Goal: Information Seeking & Learning: Learn about a topic

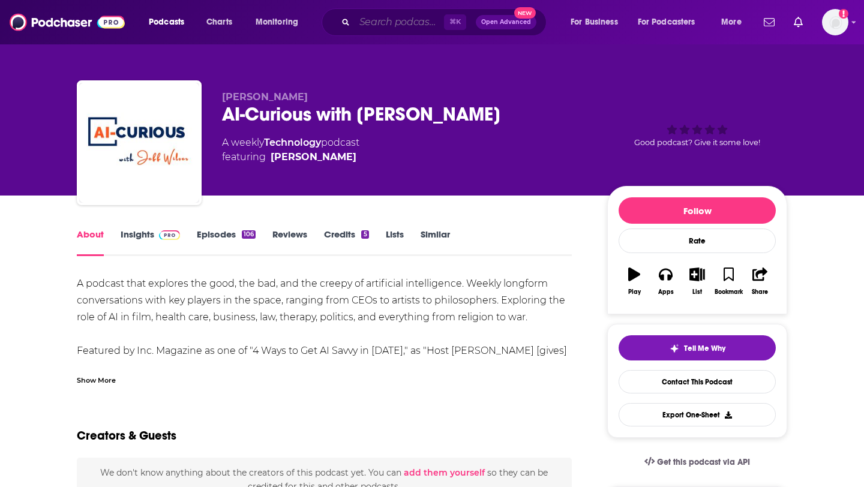
drag, startPoint x: 0, startPoint y: 0, endPoint x: 395, endPoint y: 19, distance: 395.8
click at [395, 19] on input "Search podcasts, credits, & more..." at bounding box center [399, 22] width 89 height 19
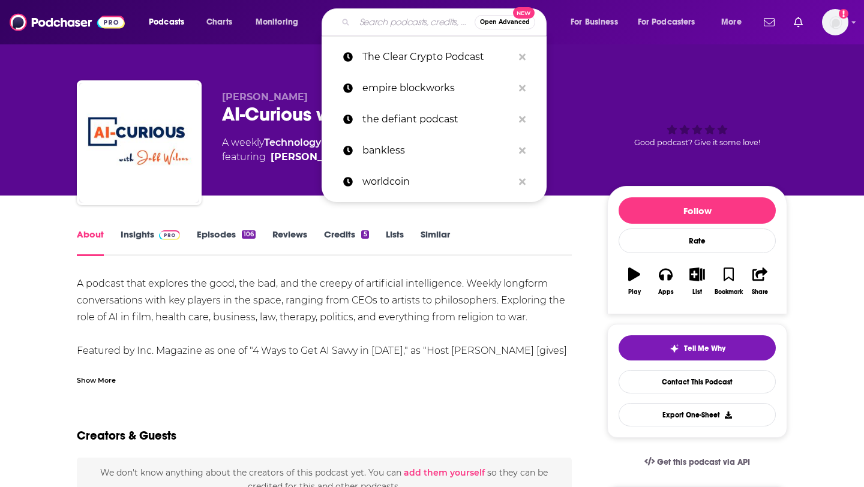
paste input "ID Tech Podcast"
type input "ID Tech Podcast"
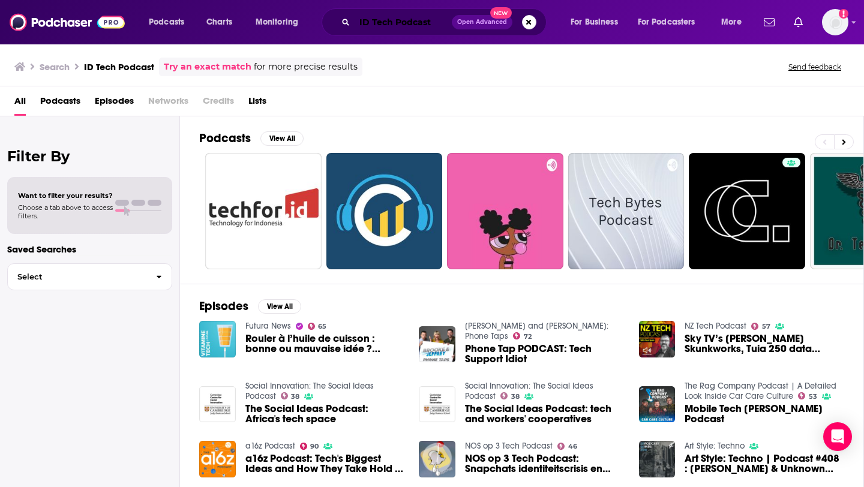
click at [370, 28] on input "ID Tech Podcast" at bounding box center [403, 22] width 97 height 19
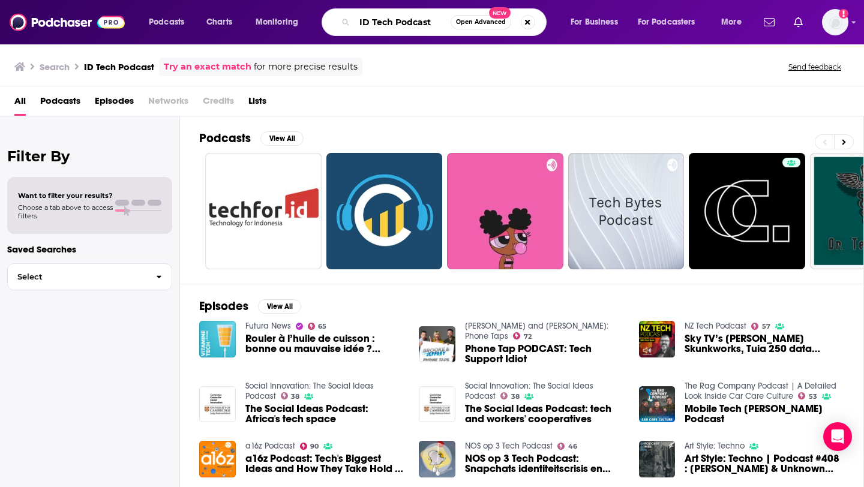
click at [370, 28] on input "ID Tech Podcast" at bounding box center [403, 22] width 96 height 19
paste input "The ID Talk"
type input "The ID Talk Podcast"
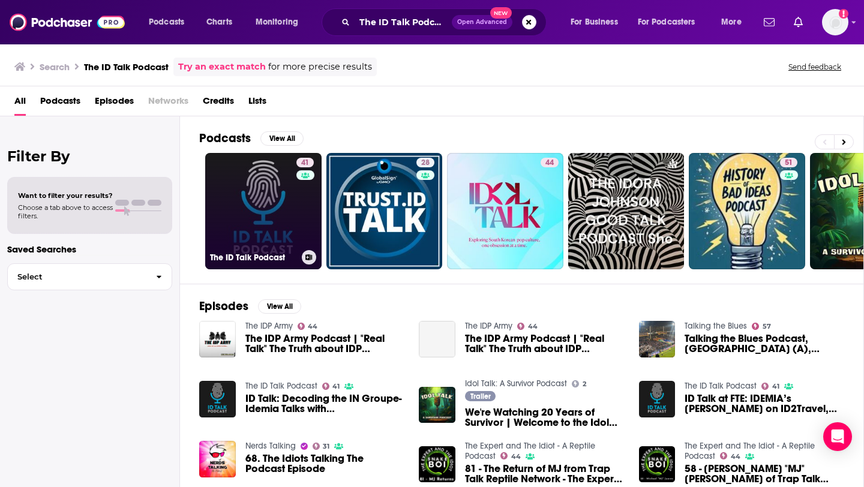
click at [260, 221] on link "41 The ID Talk Podcast" at bounding box center [263, 211] width 116 height 116
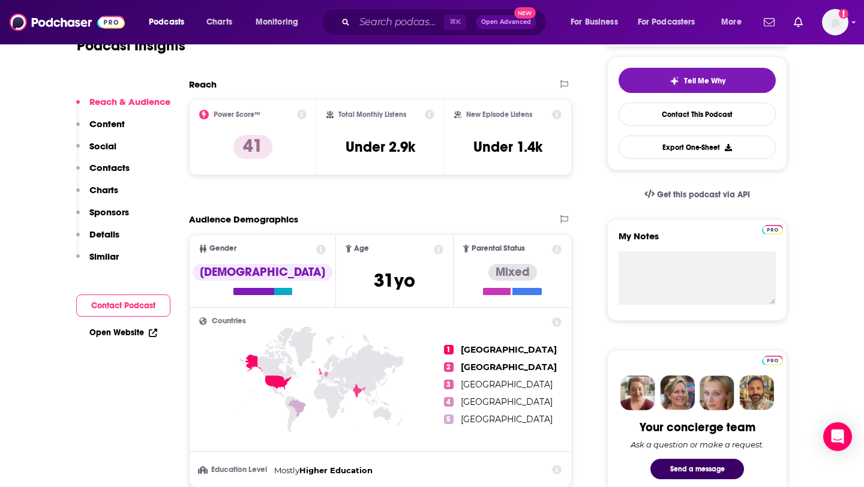
scroll to position [270, 0]
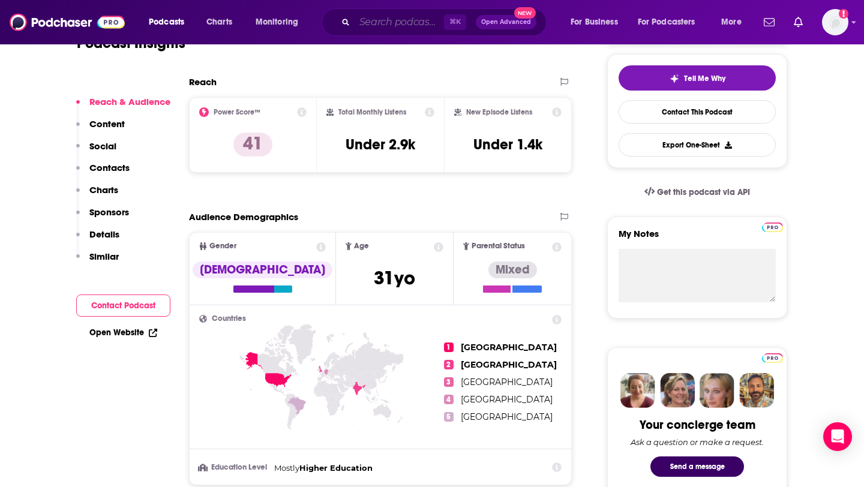
click at [404, 22] on input "Search podcasts, credits, & more..." at bounding box center [399, 22] width 89 height 19
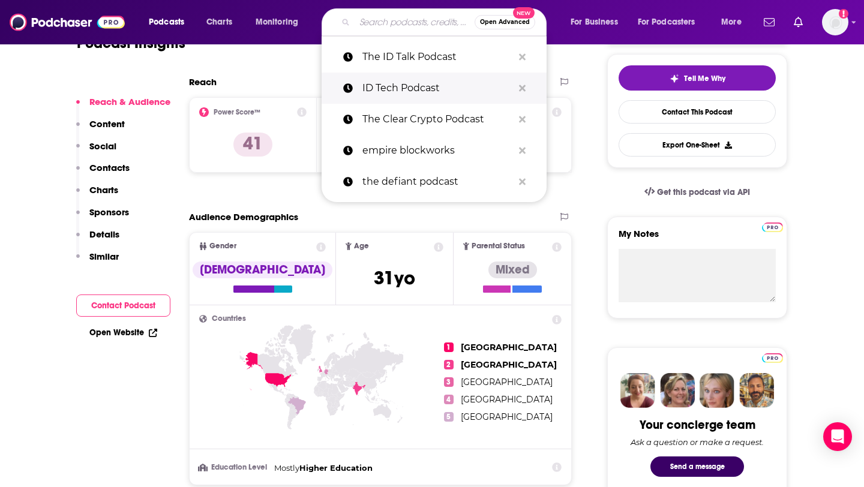
click at [530, 85] on button "Search podcasts, credits, & more..." at bounding box center [522, 88] width 19 height 22
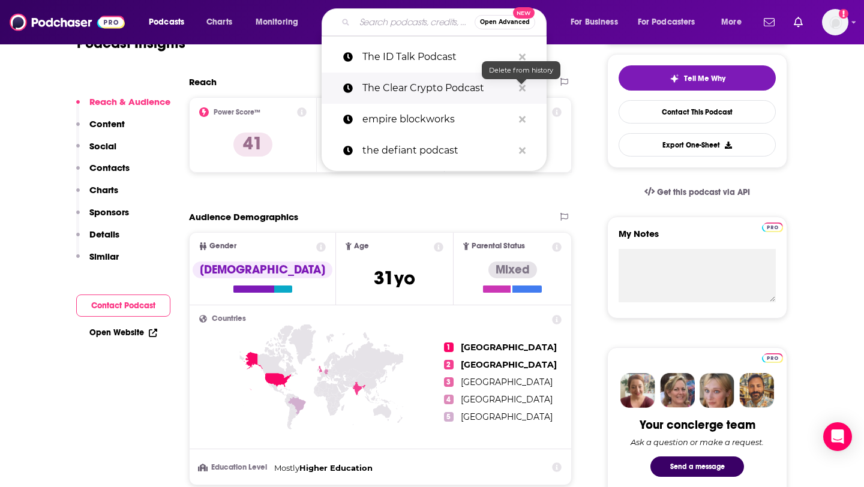
click at [523, 89] on icon "Search podcasts, credits, & more..." at bounding box center [522, 88] width 7 height 7
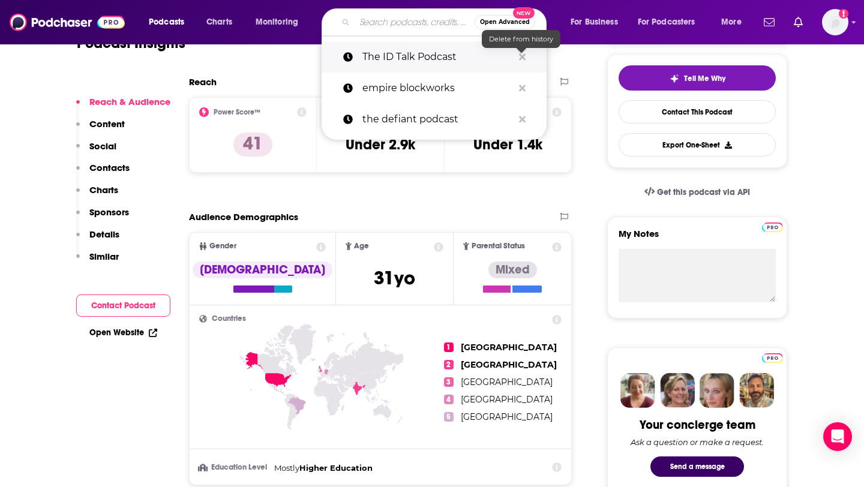
click at [524, 58] on icon "Search podcasts, credits, & more..." at bounding box center [522, 57] width 7 height 10
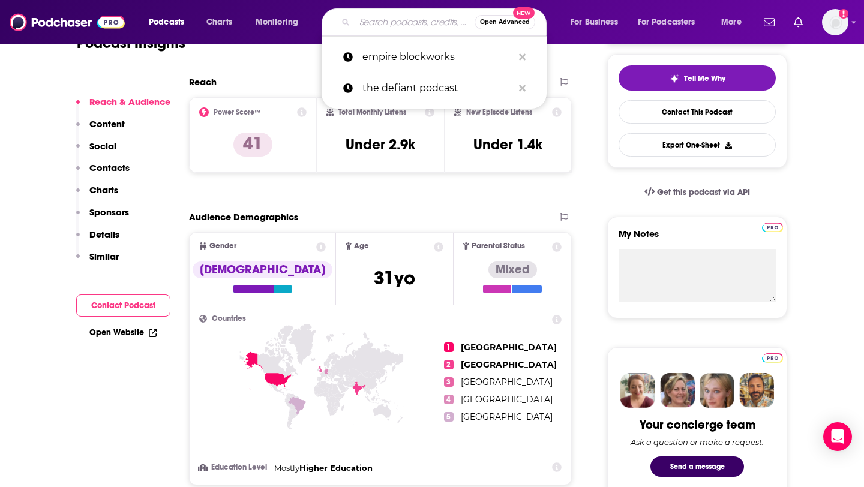
click at [446, 22] on input "Search podcasts, credits, & more..." at bounding box center [415, 22] width 120 height 19
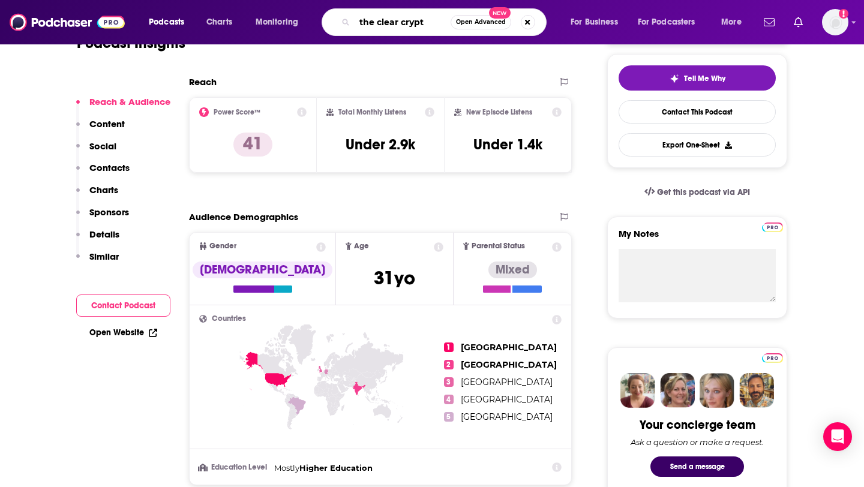
type input "the clear crypto"
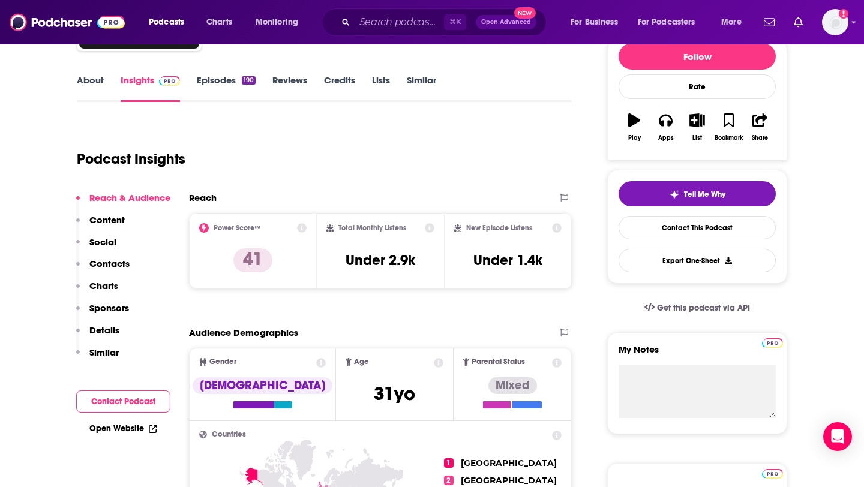
scroll to position [194, 0]
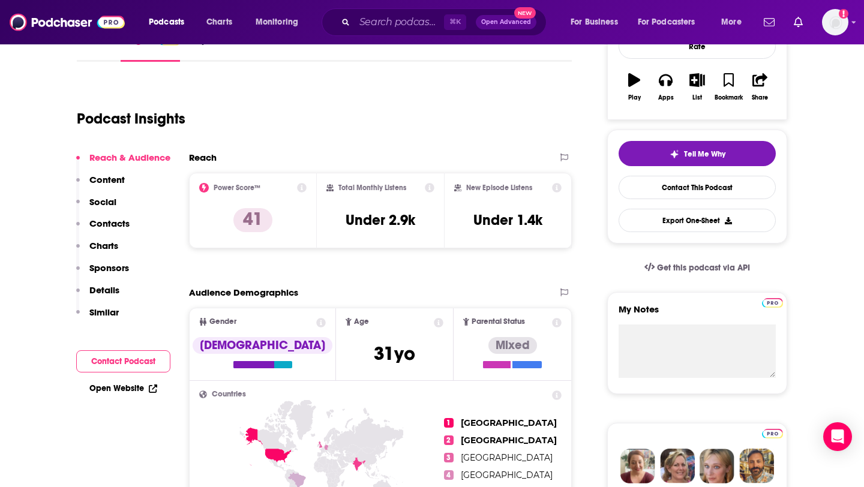
click at [105, 179] on p "Content" at bounding box center [106, 179] width 35 height 11
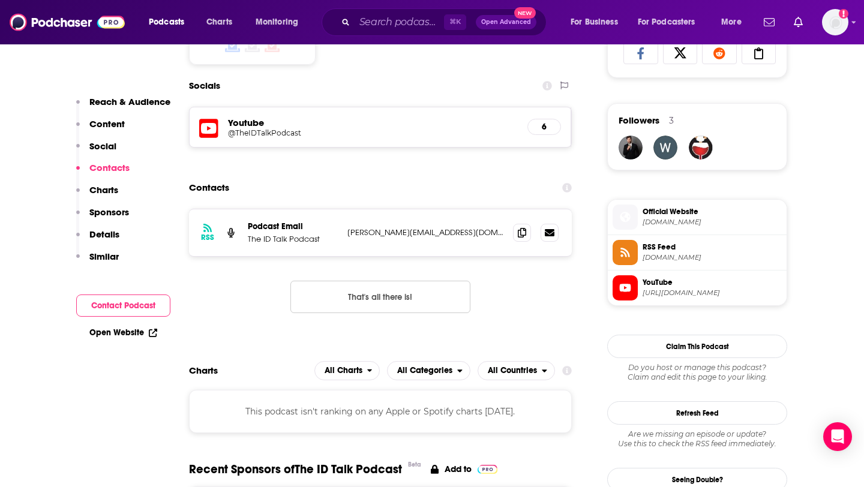
scroll to position [875, 0]
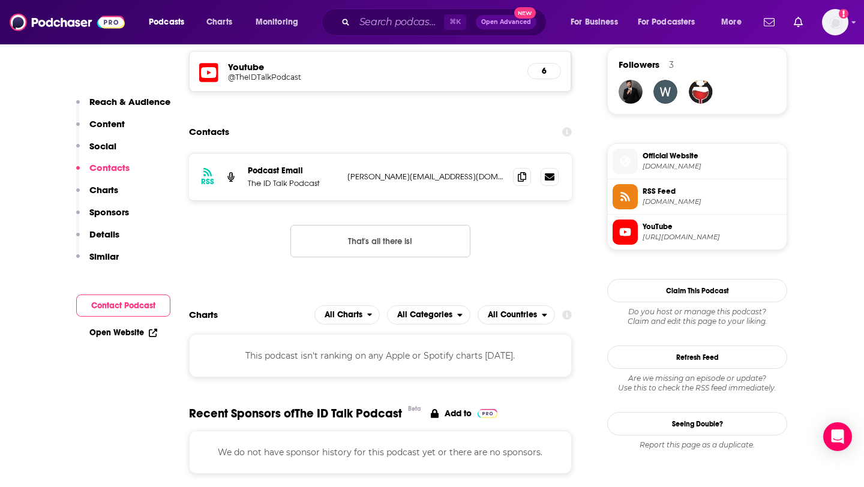
click at [99, 145] on p "Social" at bounding box center [102, 145] width 27 height 11
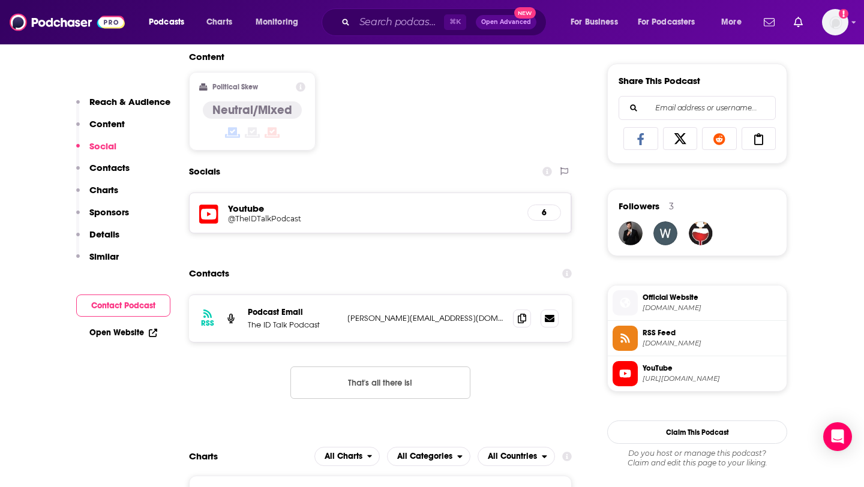
scroll to position [727, 0]
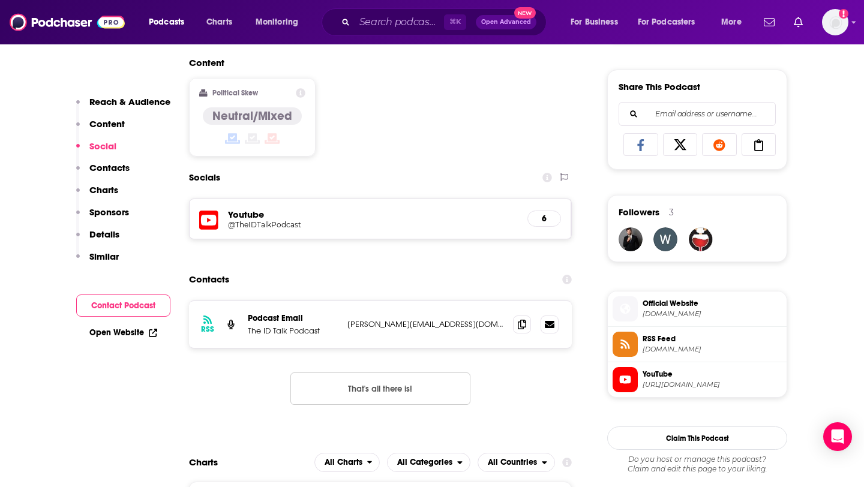
click at [99, 124] on p "Content" at bounding box center [106, 123] width 35 height 11
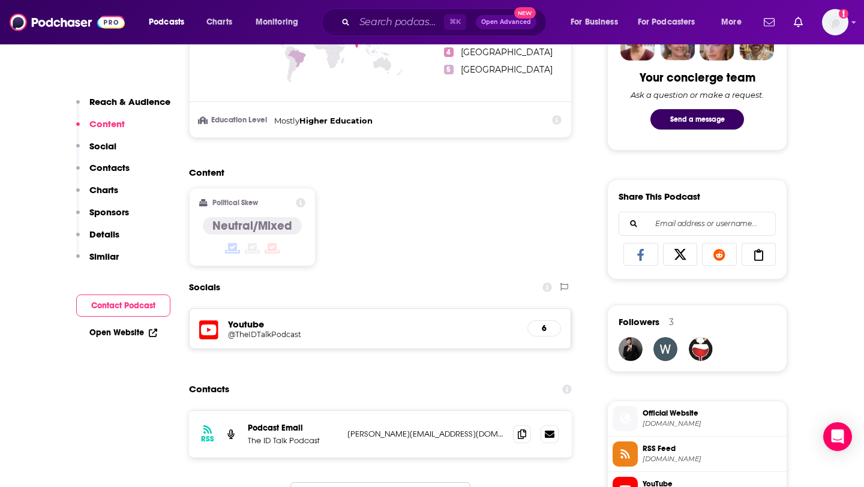
click at [121, 99] on p "Reach & Audience" at bounding box center [129, 101] width 81 height 11
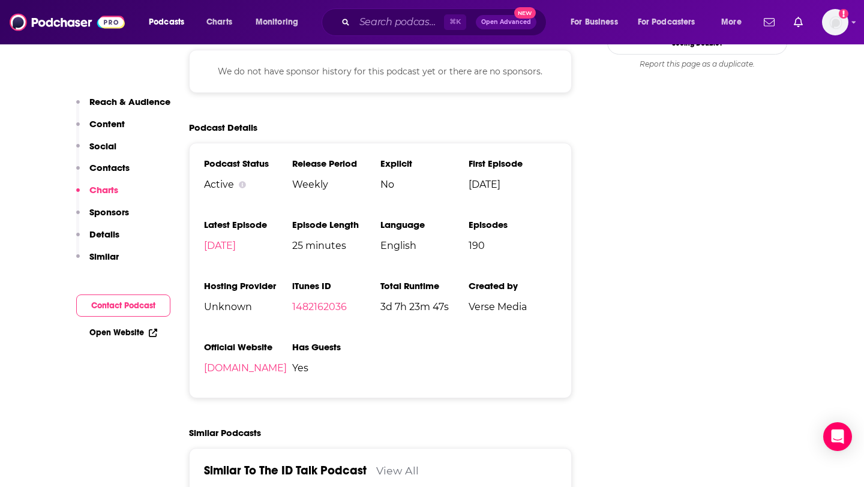
scroll to position [1276, 0]
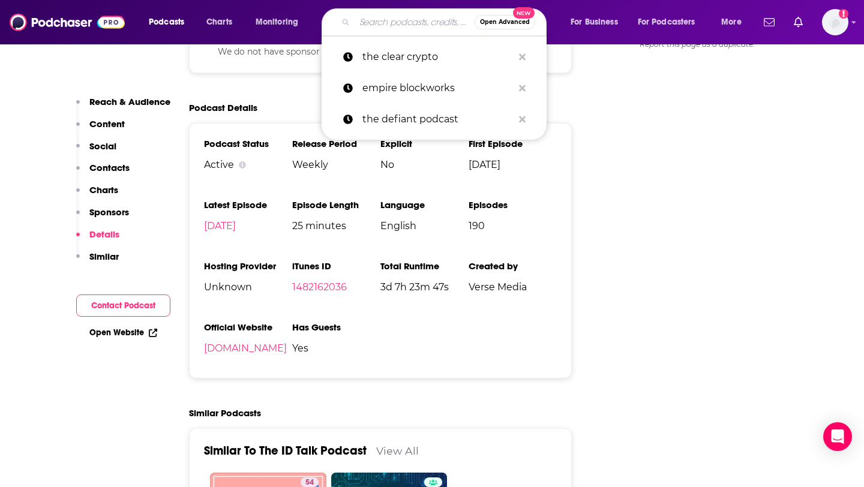
click at [398, 29] on input "Search podcasts, credits, & more..." at bounding box center [415, 22] width 120 height 19
click at [519, 58] on icon "Search podcasts, credits, & more..." at bounding box center [522, 56] width 7 height 7
